Goal: Navigation & Orientation: Find specific page/section

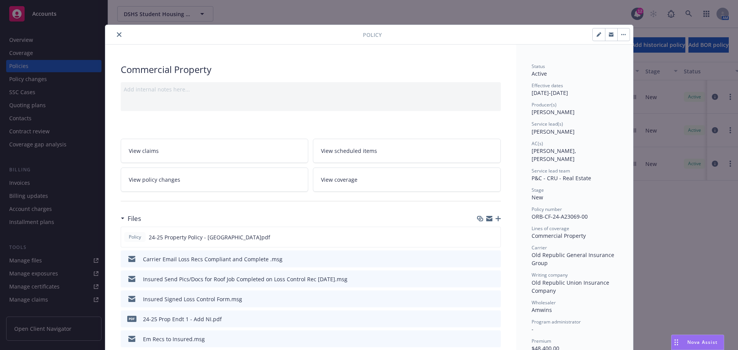
click at [117, 35] on icon "close" at bounding box center [119, 34] width 5 height 5
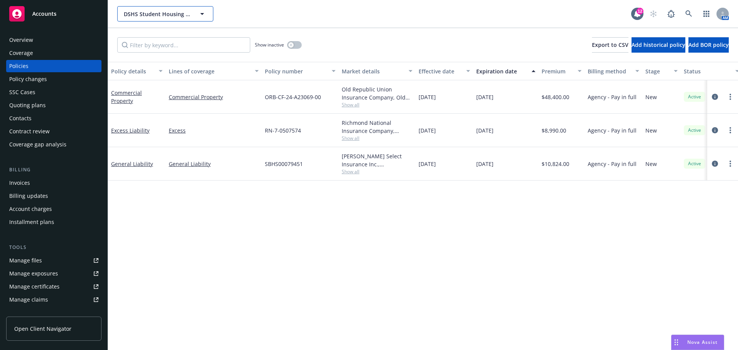
click at [181, 8] on button "DSHS Student Housing Investment Group" at bounding box center [165, 13] width 96 height 15
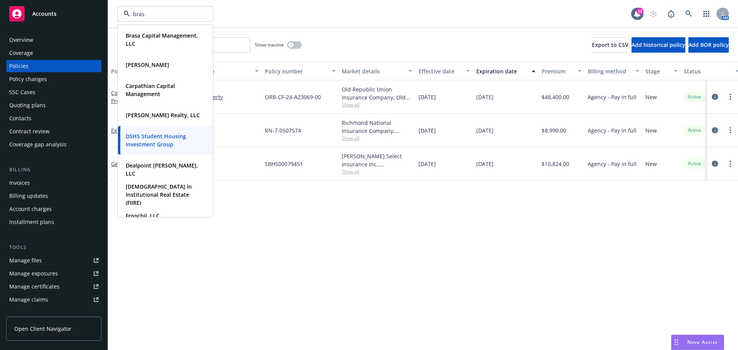
type input "brasa"
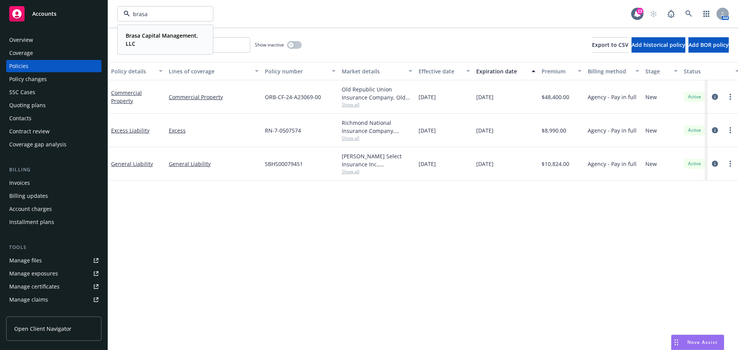
click at [153, 37] on strong "Brasa Capital Management, LLC" at bounding box center [162, 39] width 72 height 15
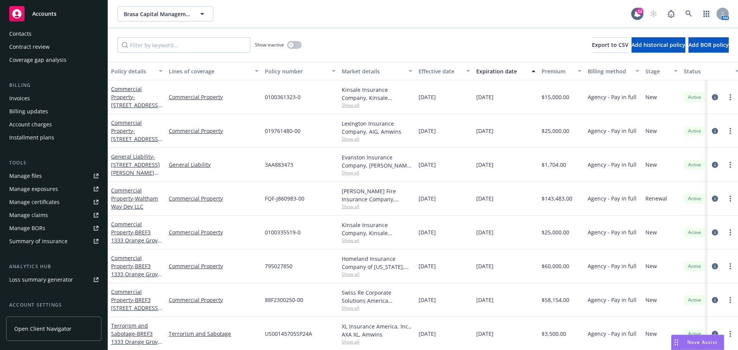
scroll to position [151, 0]
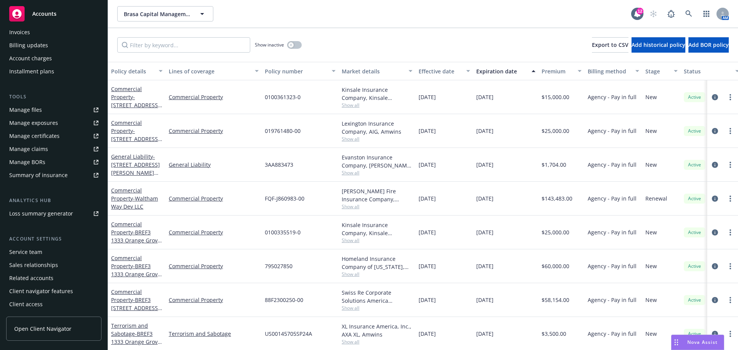
click at [50, 333] on link "Open Client Navigator" at bounding box center [53, 329] width 95 height 24
